Goal: Task Accomplishment & Management: Complete application form

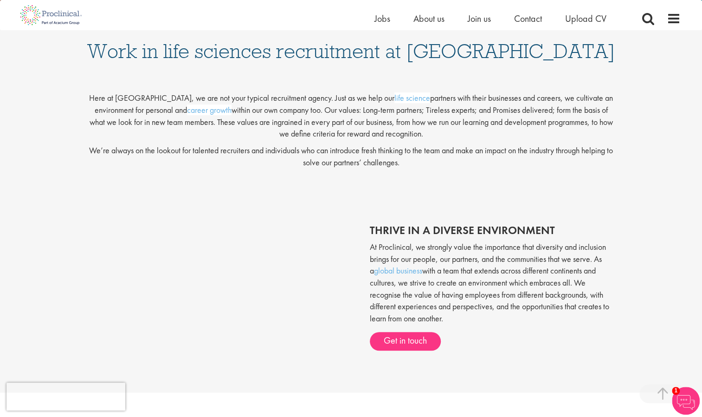
scroll to position [186, 0]
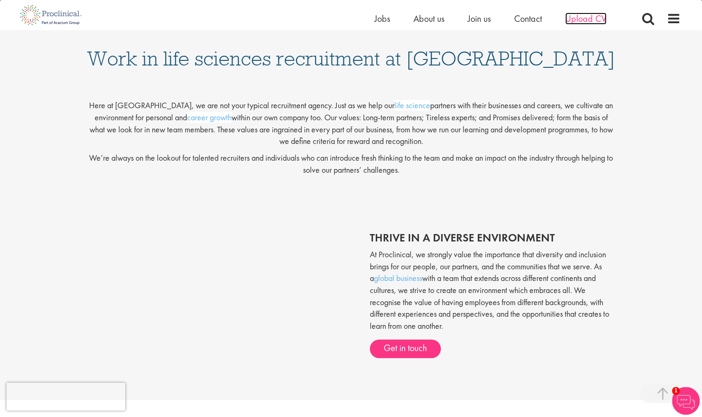
click at [583, 16] on span "Upload CV" at bounding box center [585, 19] width 41 height 12
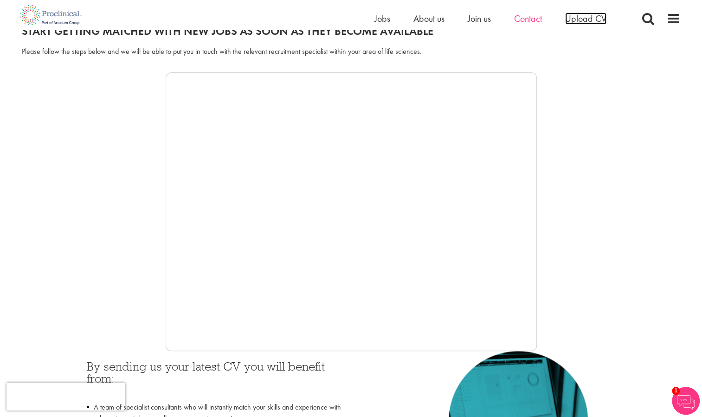
scroll to position [139, 0]
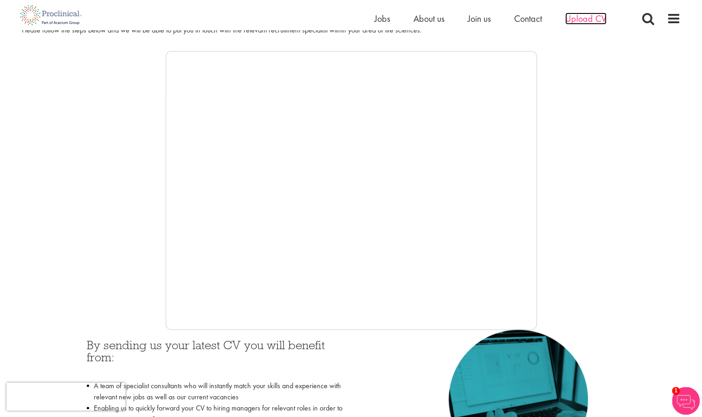
click at [591, 13] on span "Upload CV" at bounding box center [585, 19] width 41 height 12
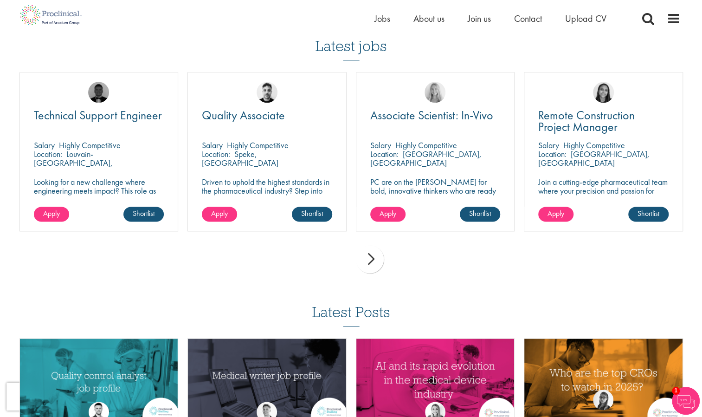
scroll to position [650, 0]
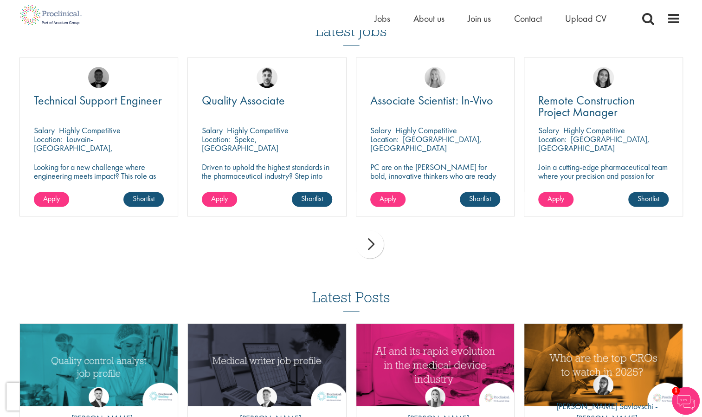
click at [366, 238] on div "next" at bounding box center [370, 244] width 28 height 28
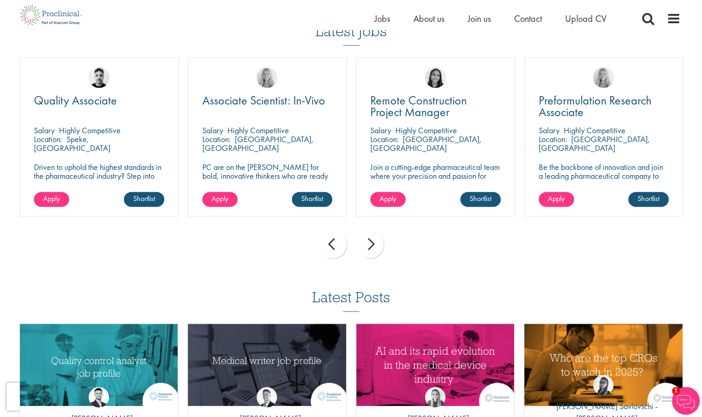
click at [366, 237] on div "next" at bounding box center [370, 244] width 28 height 28
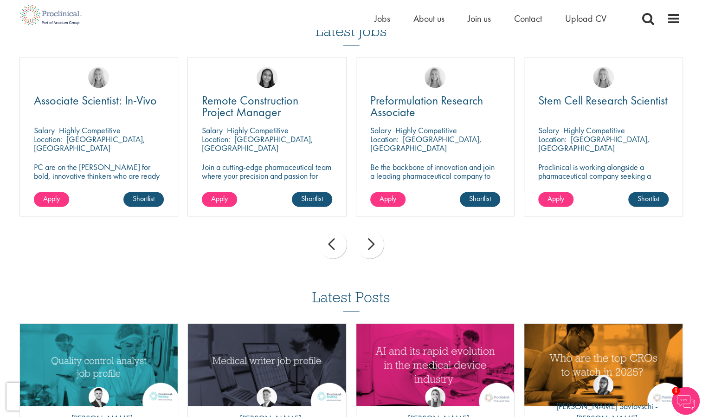
click at [369, 238] on div "next" at bounding box center [370, 244] width 28 height 28
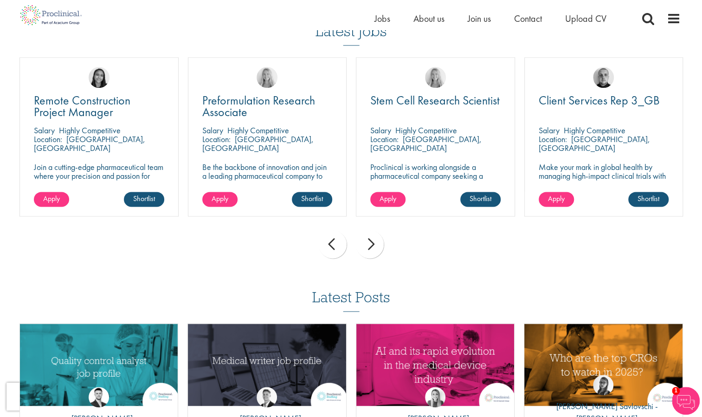
click at [366, 236] on div "next" at bounding box center [370, 244] width 28 height 28
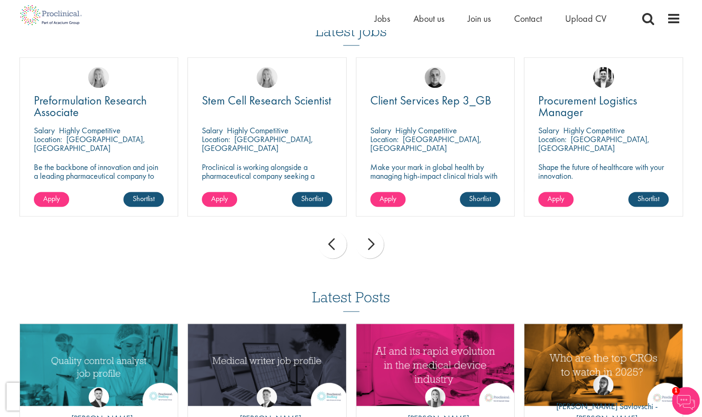
click at [364, 232] on div "next" at bounding box center [370, 244] width 28 height 28
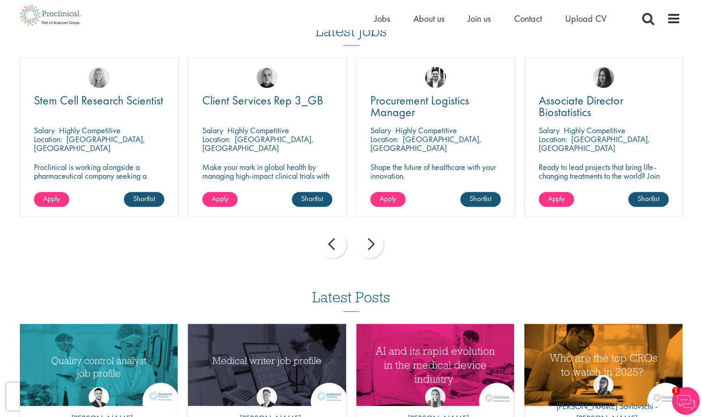
click at [366, 229] on div "prev next" at bounding box center [351, 246] width 673 height 40
click at [370, 241] on div "next" at bounding box center [370, 244] width 28 height 28
click at [370, 241] on div "prev next" at bounding box center [351, 246] width 673 height 40
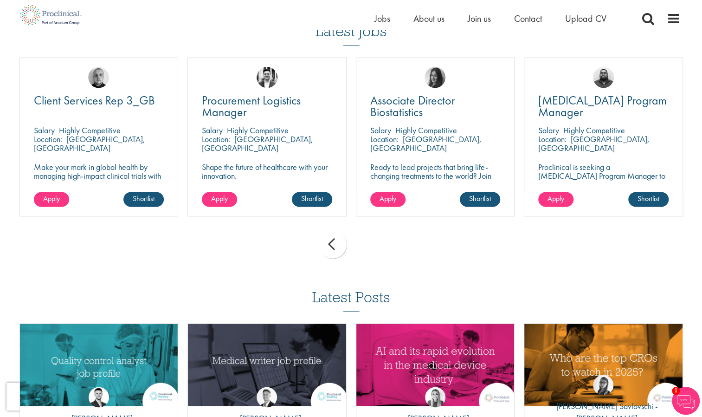
click at [370, 241] on div "prev next" at bounding box center [351, 246] width 673 height 40
